Goal: Obtain resource: Obtain resource

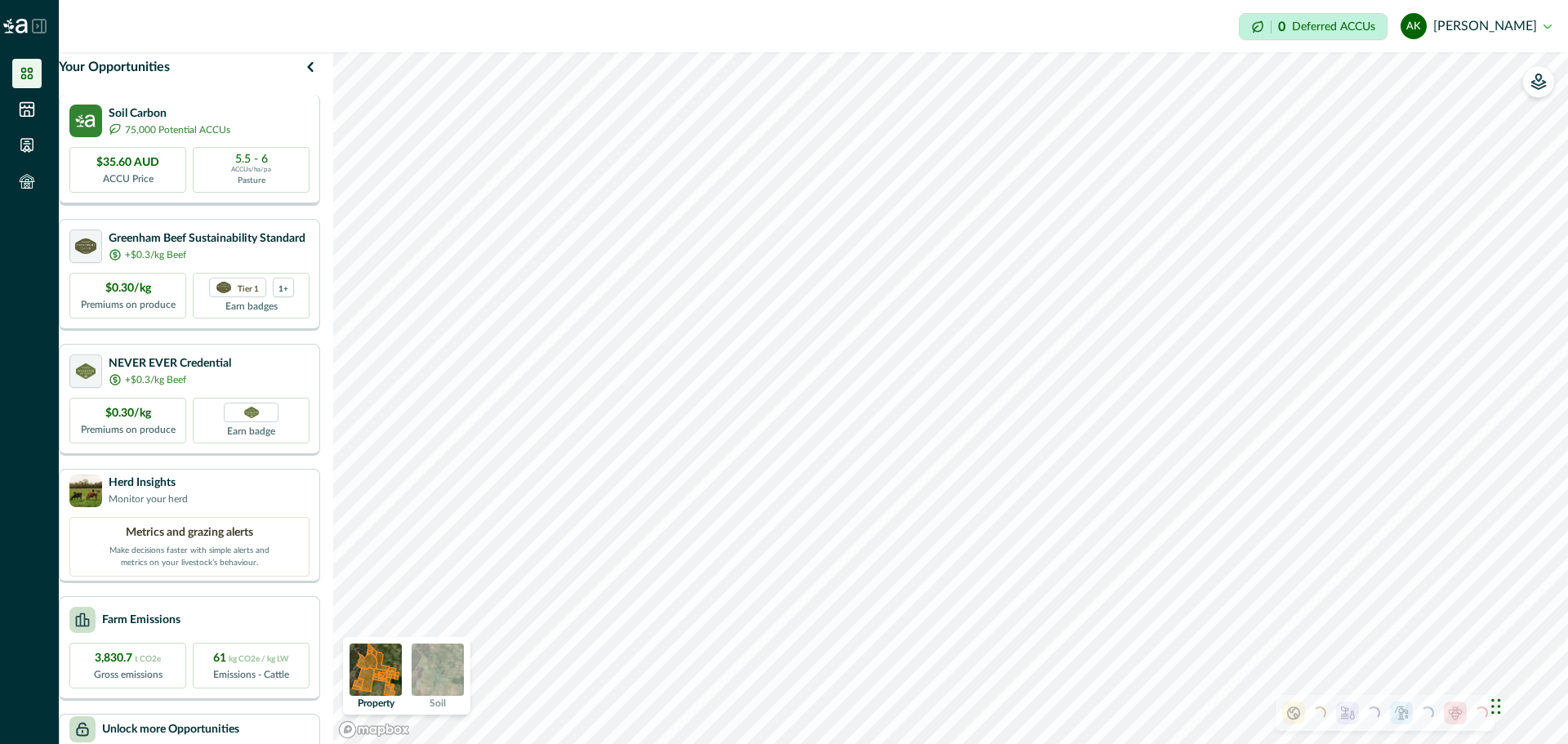
click at [164, 137] on p "75,000 Potential ACCUs" at bounding box center [177, 130] width 105 height 15
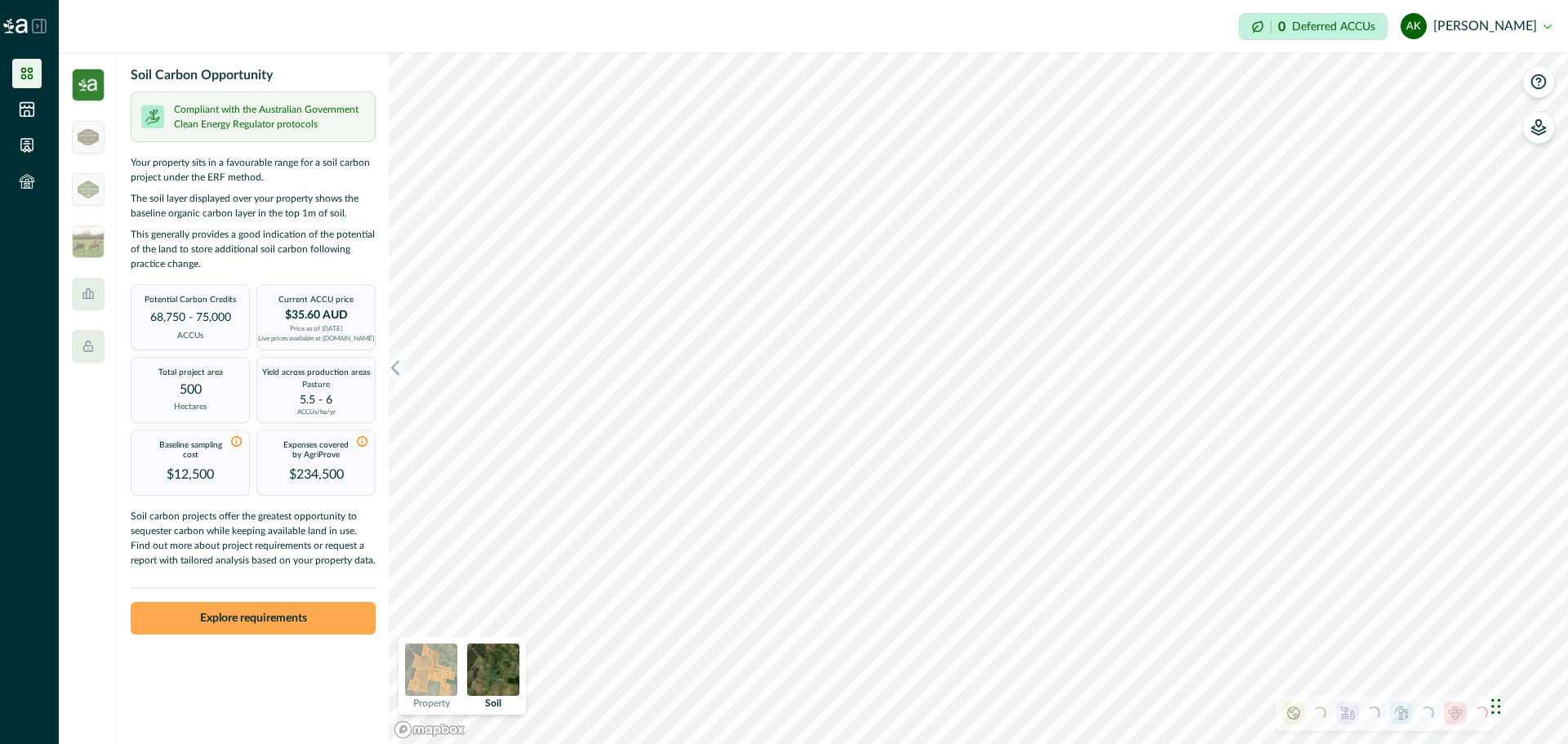
click at [221, 627] on button "Explore requirements" at bounding box center [253, 617] width 245 height 32
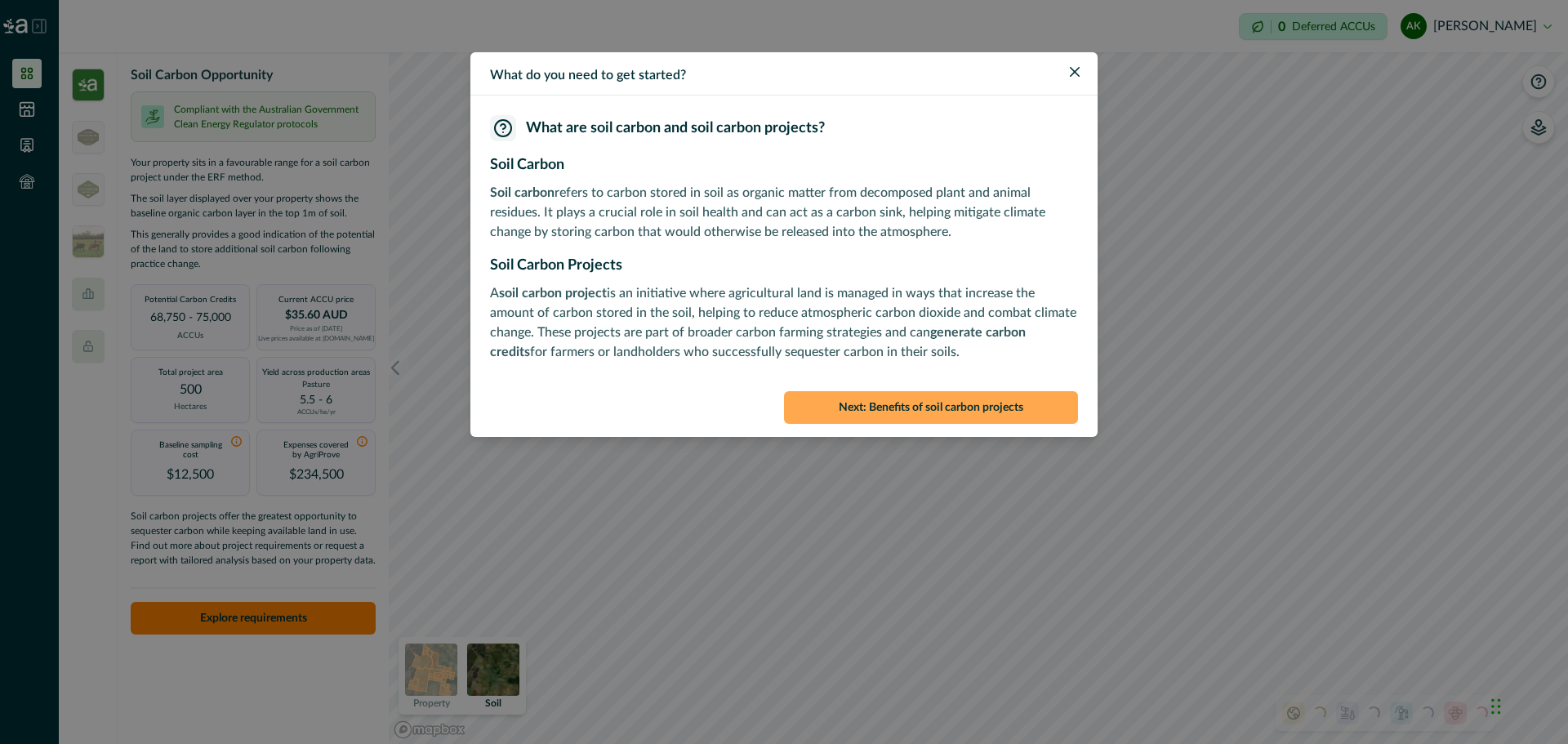
click at [893, 416] on button "Next : Benefits of soil carbon projects" at bounding box center [931, 406] width 294 height 32
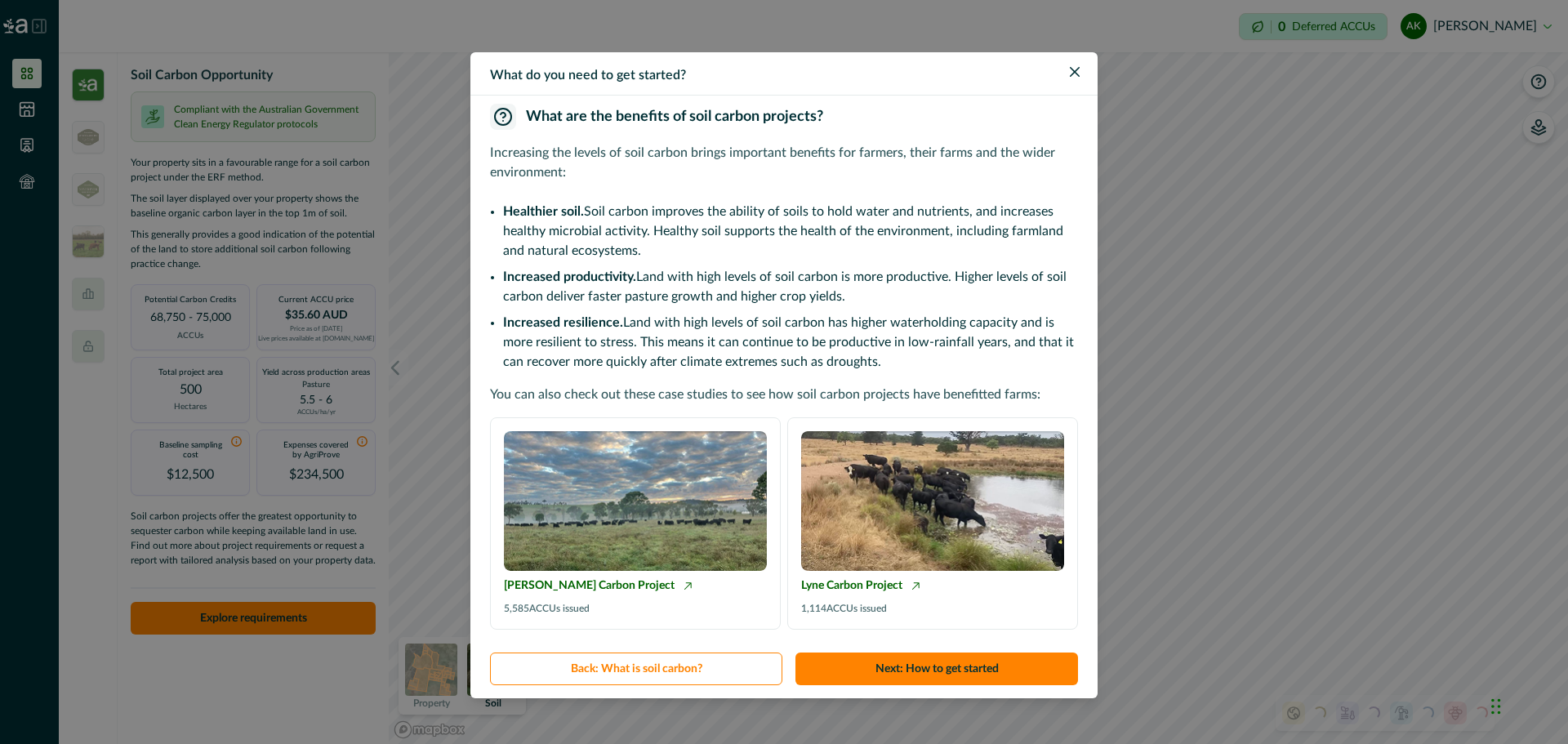
scroll to position [15, 0]
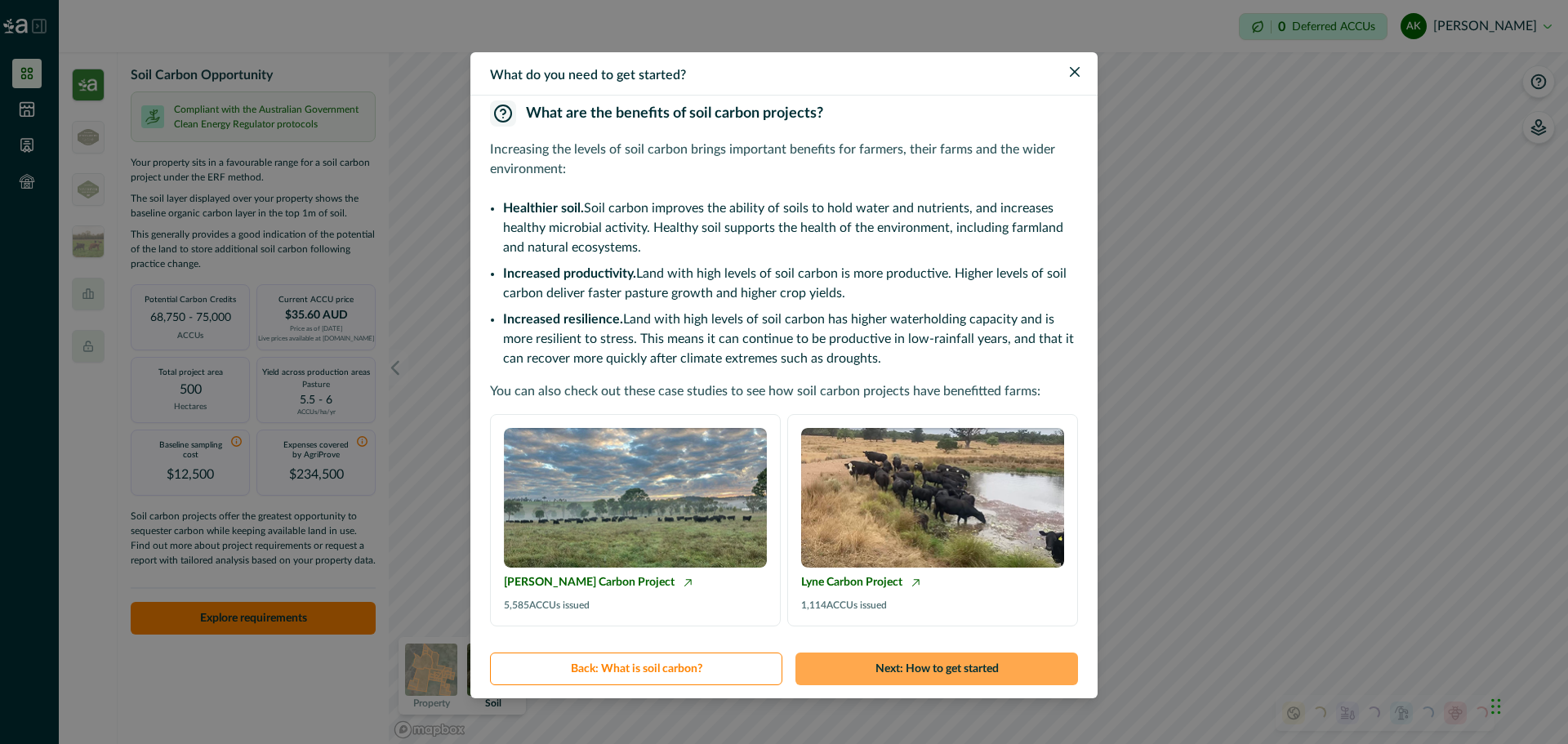
click at [875, 661] on button "Next : How to get started" at bounding box center [937, 668] width 283 height 32
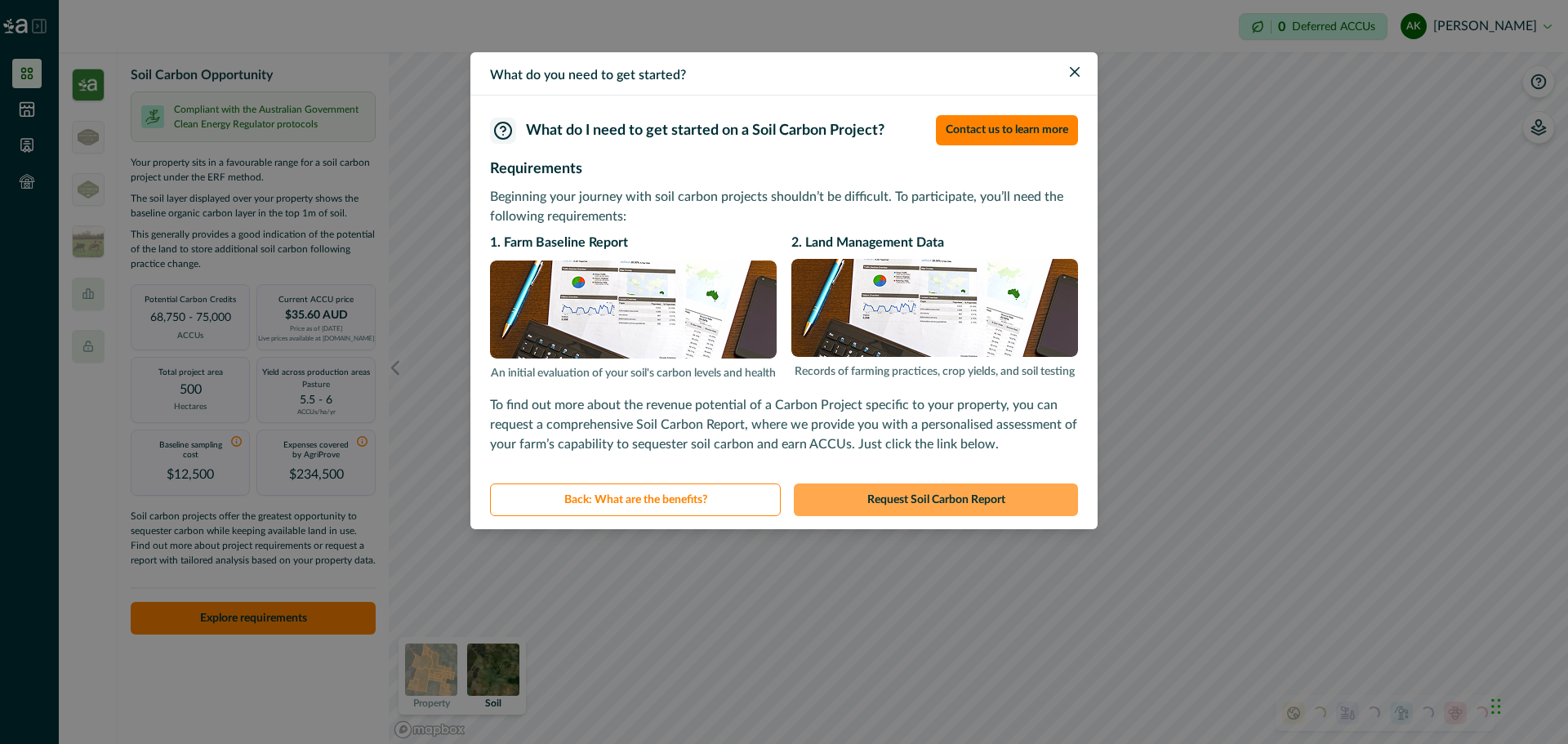
click at [910, 505] on button "Request Soil Carbon Report" at bounding box center [936, 499] width 284 height 32
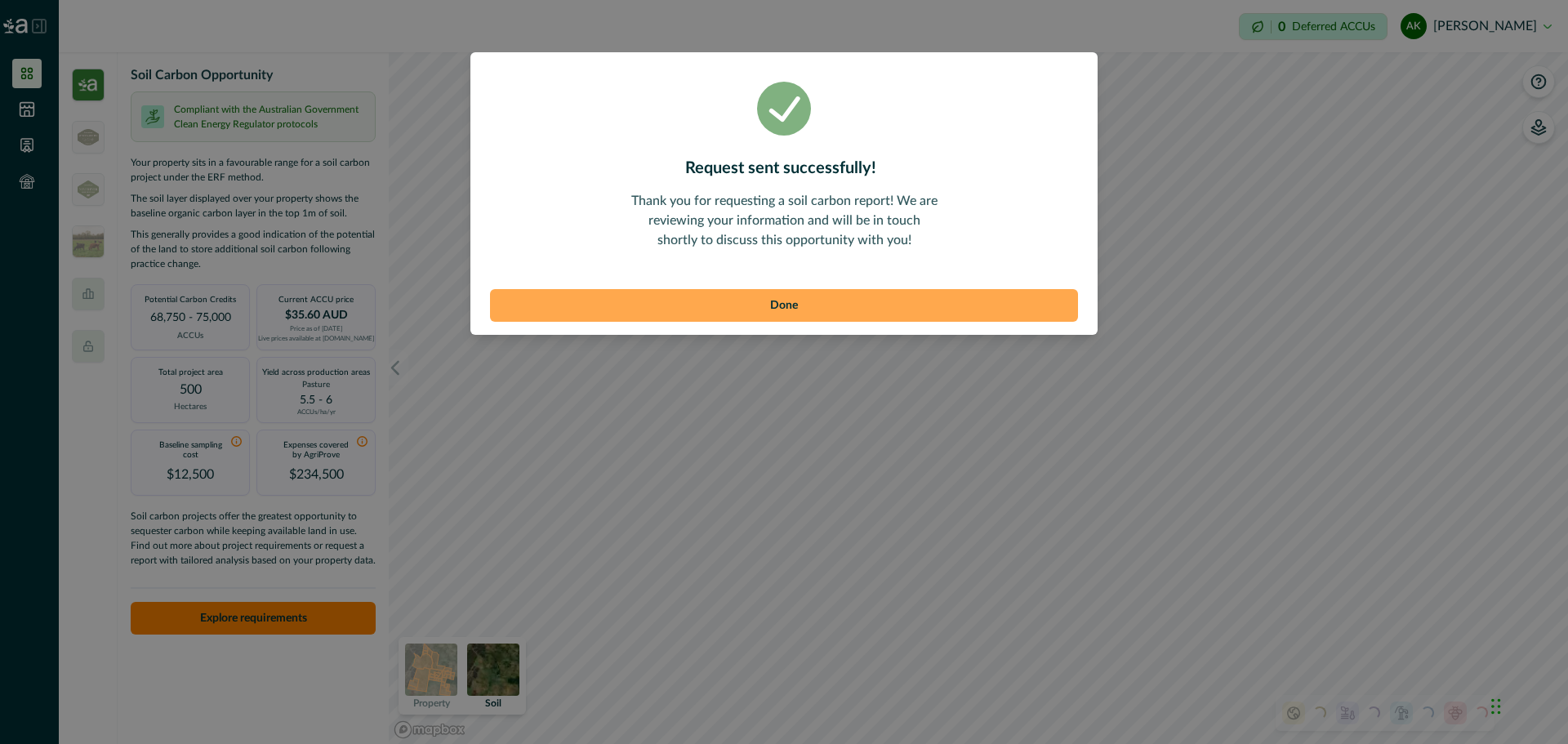
click at [897, 312] on button "Done" at bounding box center [784, 304] width 588 height 32
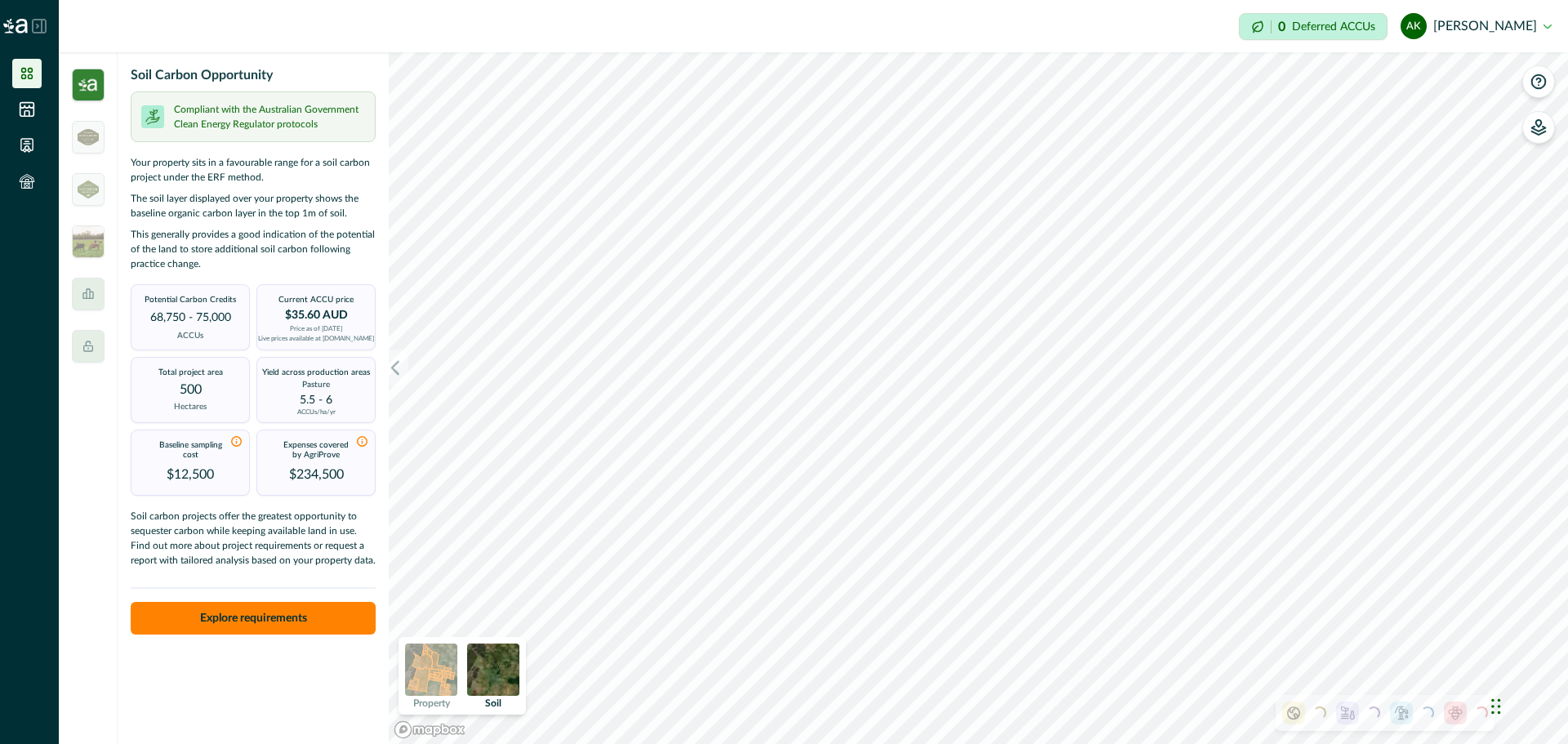
click at [487, 666] on img at bounding box center [493, 668] width 52 height 52
click at [492, 665] on img at bounding box center [493, 668] width 52 height 52
click at [435, 672] on img at bounding box center [431, 668] width 52 height 52
click at [497, 667] on img at bounding box center [493, 668] width 52 height 52
click at [426, 667] on img at bounding box center [431, 668] width 52 height 52
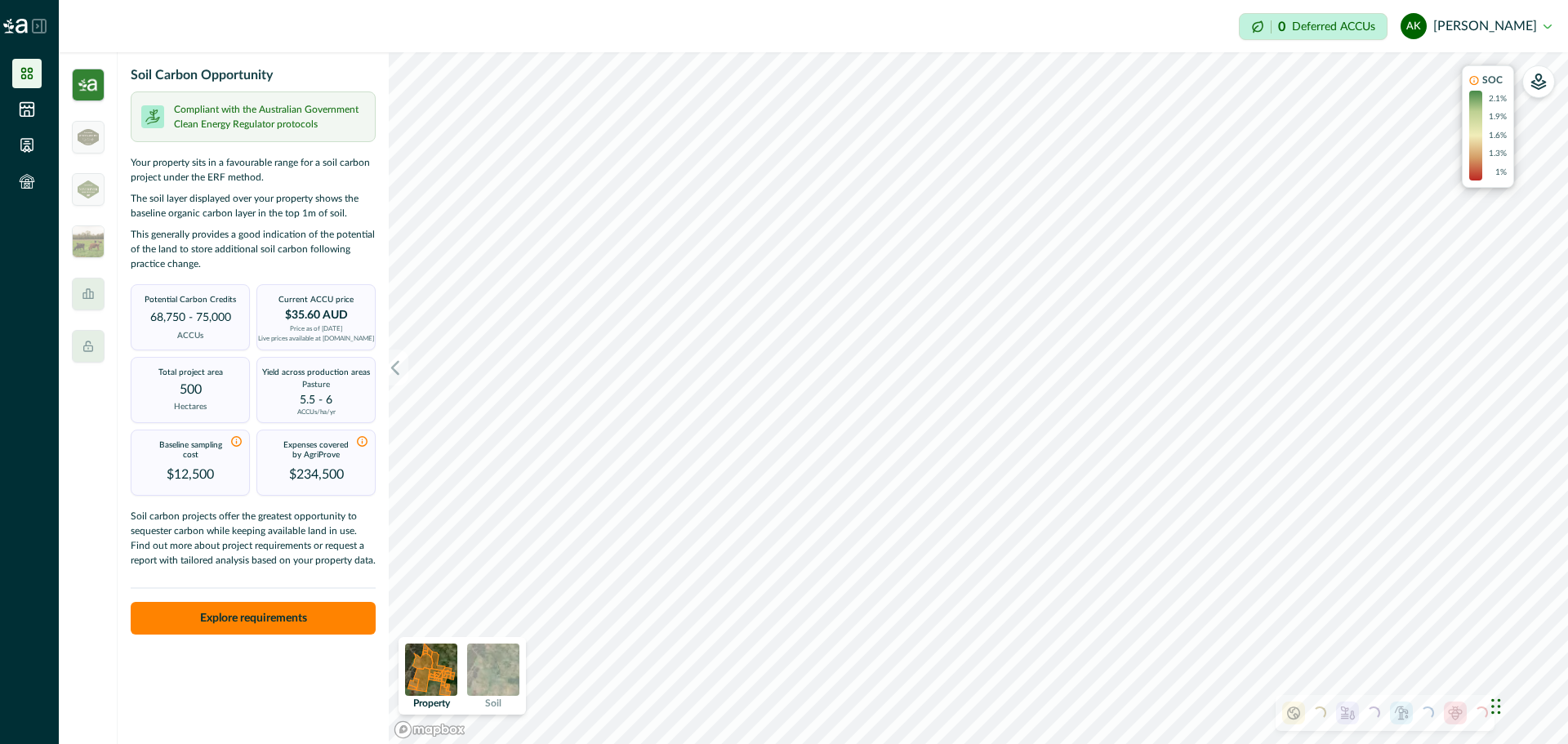
click at [493, 658] on img at bounding box center [493, 668] width 52 height 52
click at [27, 71] on icon at bounding box center [27, 74] width 12 height 12
click at [85, 77] on img at bounding box center [87, 84] width 32 height 32
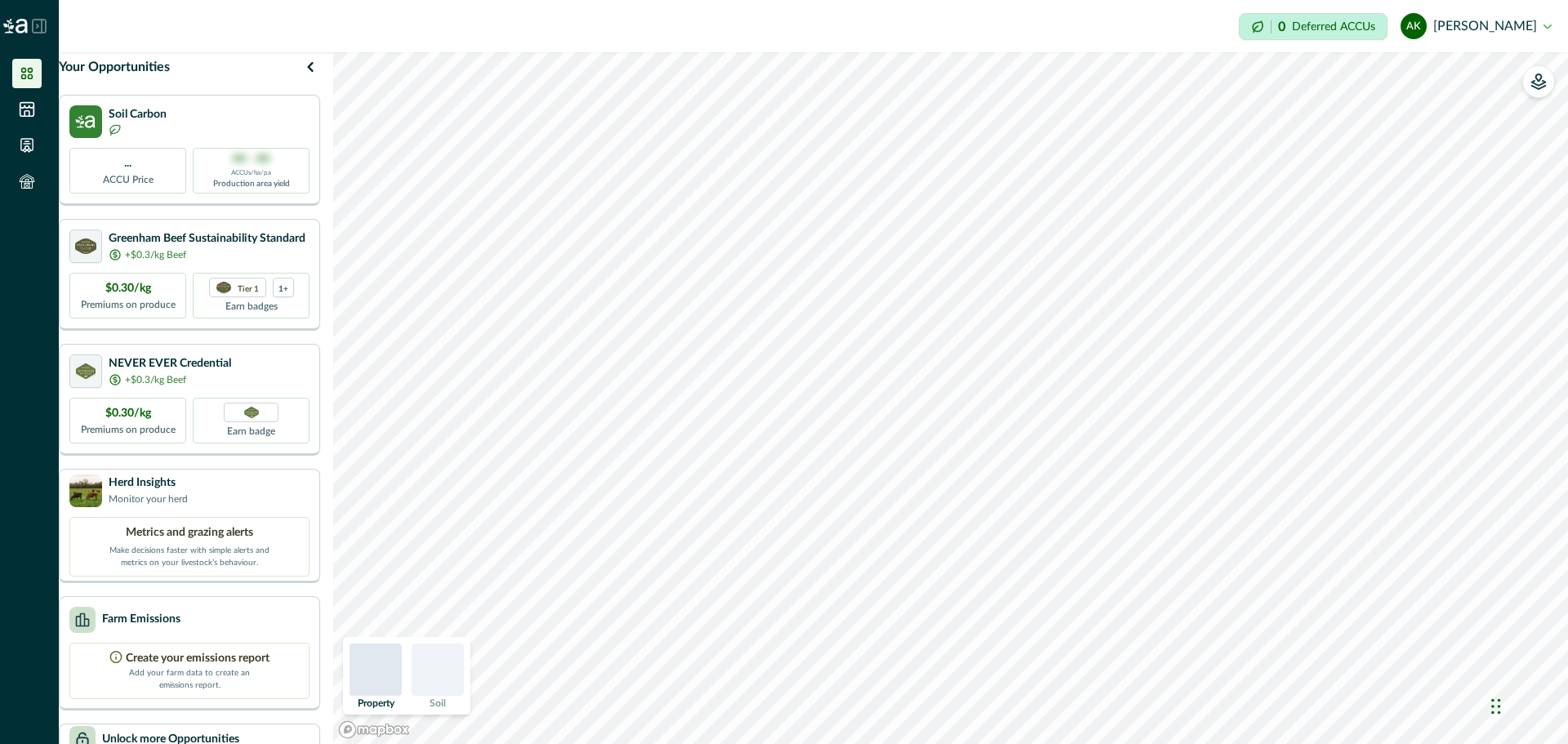
click at [21, 73] on icon at bounding box center [27, 74] width 17 height 17
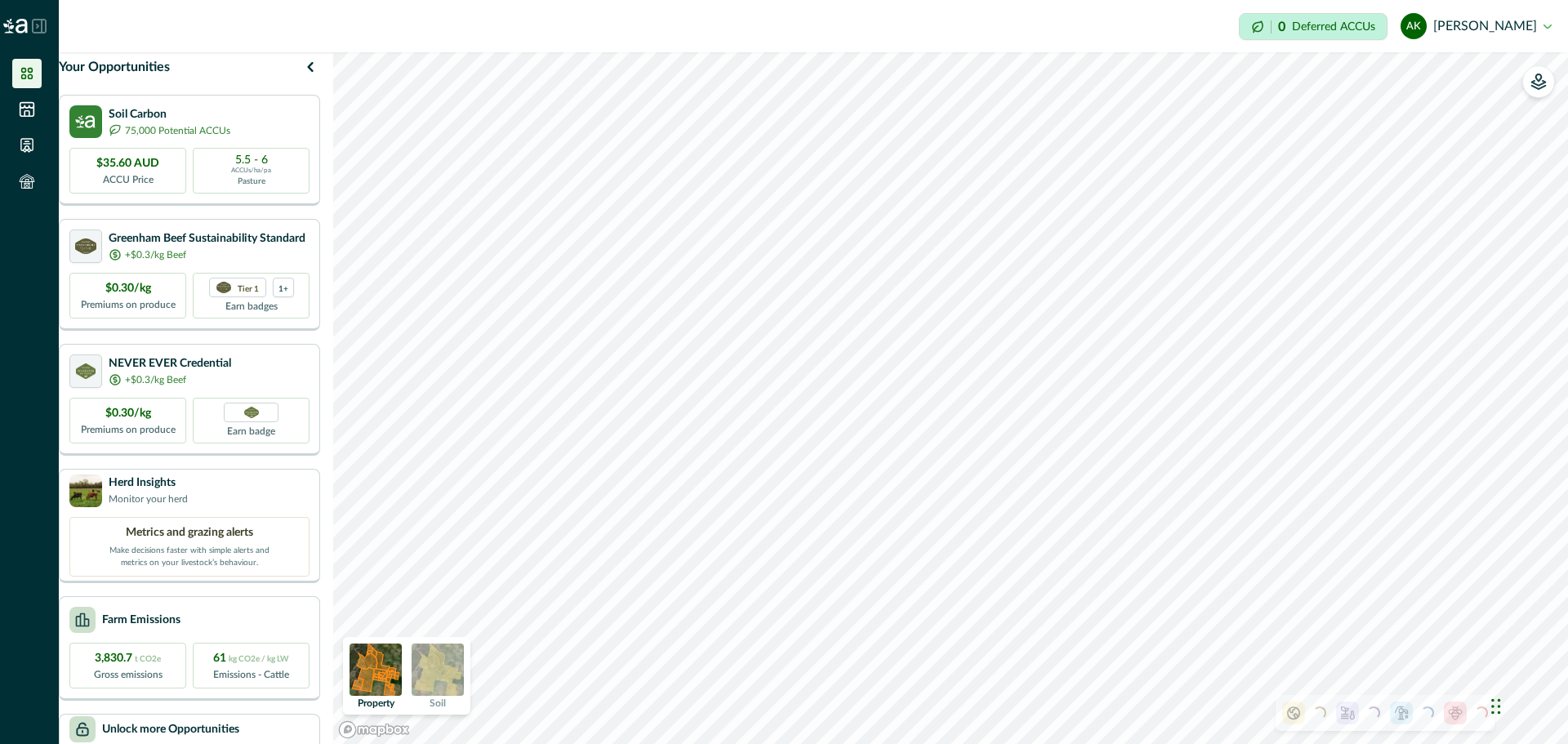
click at [401, 660] on img at bounding box center [375, 668] width 52 height 52
click at [391, 671] on img at bounding box center [375, 668] width 52 height 52
click at [447, 671] on img at bounding box center [437, 668] width 52 height 52
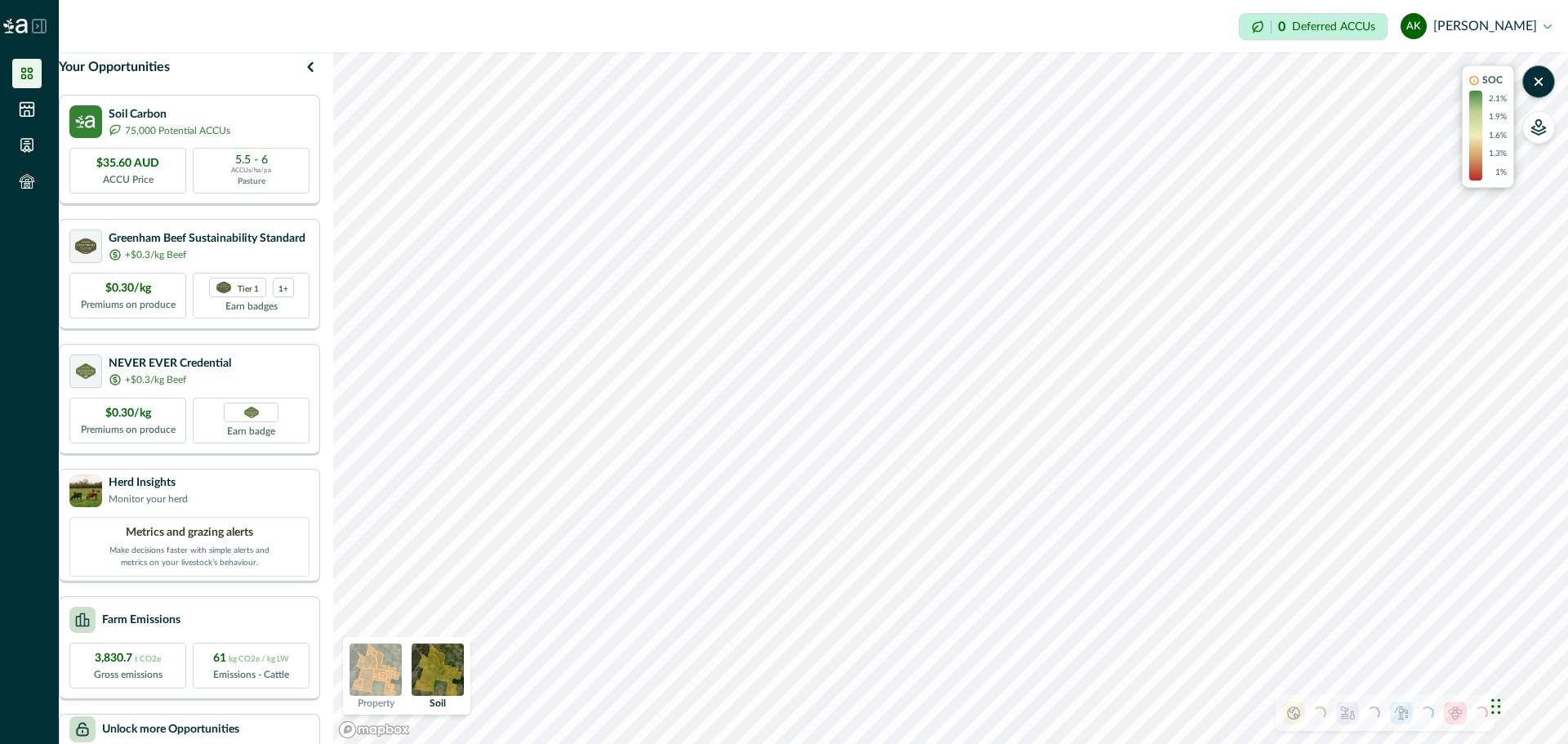
click at [402, 670] on img at bounding box center [375, 668] width 52 height 52
click at [452, 665] on img at bounding box center [437, 668] width 52 height 52
click at [191, 123] on p "Soil Carbon" at bounding box center [170, 113] width 122 height 17
